Goal: Find specific page/section: Find specific page/section

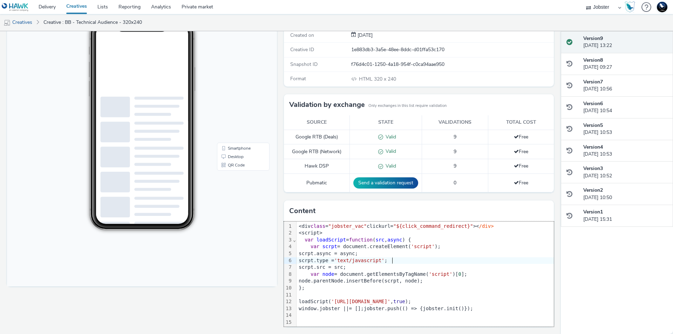
click at [397, 259] on div "scrpt.type = 'text/javascript' ;" at bounding box center [425, 260] width 257 height 7
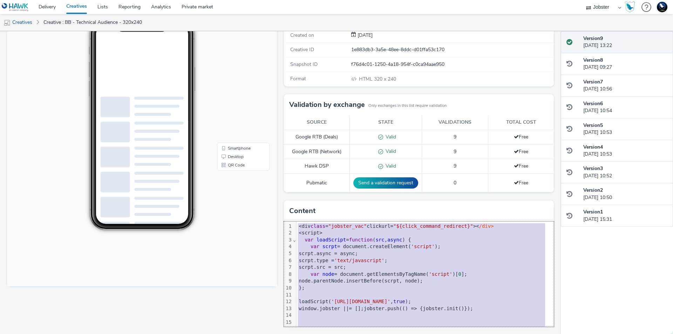
copy div "<div class = "jobster_vac" clickurl= "${click_command_redirect}" >< /div> <scri…"
click at [381, 268] on div "scrpt.src = src;" at bounding box center [425, 267] width 257 height 7
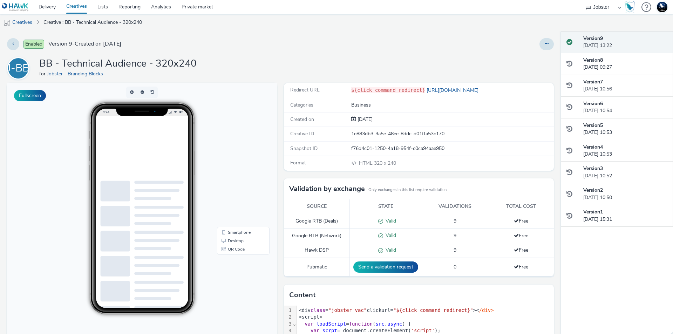
click at [499, 53] on div "Enabled Version 9 - Created on 07 July 2025 J-BB BB - Technical Audience - 320x…" at bounding box center [280, 182] width 561 height 303
click at [408, 45] on div at bounding box center [444, 44] width 219 height 12
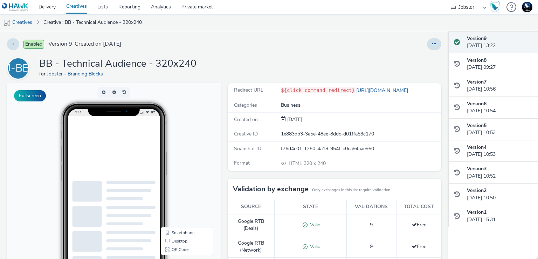
click at [477, 11] on select "75 Media A8 Media Group ABI Media Abkom AB Abovo Ace & Tate Ad-on Media Nordic …" at bounding box center [469, 7] width 42 height 14
select select "2fbe2c94-e6d8-4501-bb8e-f6c5ede19cf0"
click at [448, 0] on select "75 Media A8 Media Group ABI Media Abkom AB Abovo Ace & Tate Ad-on Media Nordic …" at bounding box center [469, 7] width 42 height 14
select select "87f736cd-cc7a-4baf-9385-01941ec8f019"
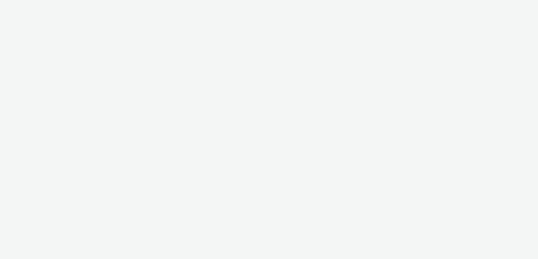
select select "2fbe2c94-e6d8-4501-bb8e-f6c5ede19cf0"
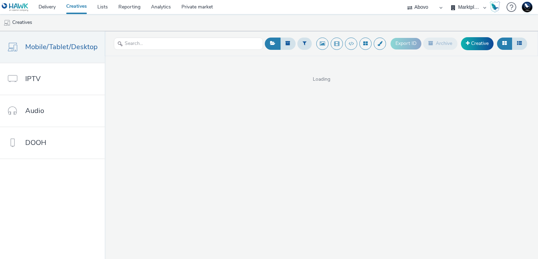
drag, startPoint x: 0, startPoint y: 0, endPoint x: 462, endPoint y: 11, distance: 462.4
click at [462, 11] on select "Abovo Lidl Marktplaats Marktplaats_Managed Maxlead Maxlead_Managed Mediabali" at bounding box center [469, 7] width 42 height 14
select select "2056a2db-d335-447b-95ff-957fc0c424b7"
click at [448, 0] on select "Abovo Lidl Marktplaats Marktplaats_Managed Maxlead Maxlead_Managed Mediabali" at bounding box center [469, 7] width 42 height 14
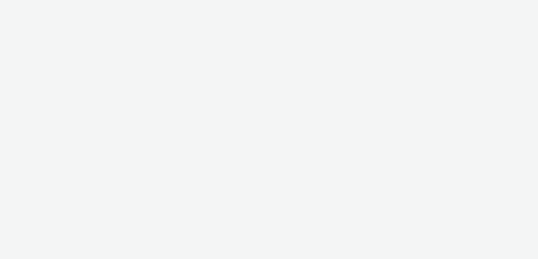
select select "2fbe2c94-e6d8-4501-bb8e-f6c5ede19cf0"
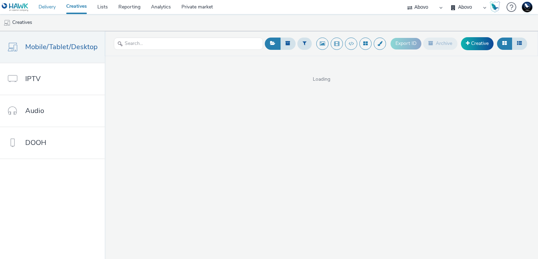
click at [54, 8] on link "Delivery" at bounding box center [47, 7] width 28 height 14
